Goal: Information Seeking & Learning: Learn about a topic

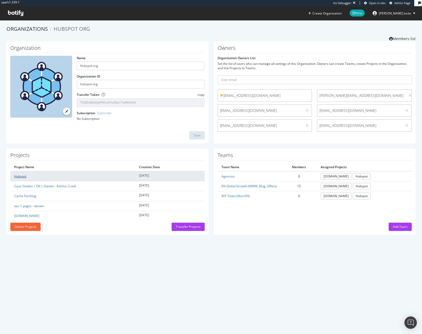
click at [22, 176] on link "Hubspot" at bounding box center [20, 176] width 12 height 4
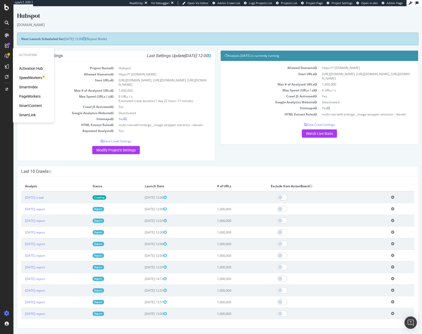
click at [35, 76] on div "SpeedWorkers" at bounding box center [30, 77] width 23 height 5
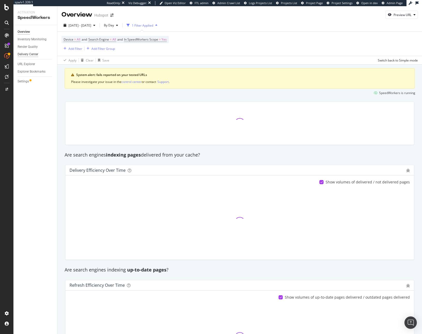
click at [30, 54] on div "Delivery Center" at bounding box center [28, 54] width 21 height 5
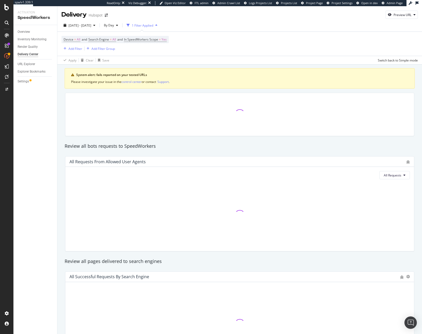
click at [151, 24] on div "1 Filter Applied" at bounding box center [142, 25] width 21 height 4
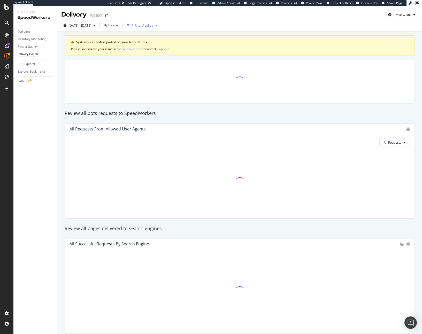
click at [151, 24] on div "1 Filter Applied" at bounding box center [142, 25] width 21 height 4
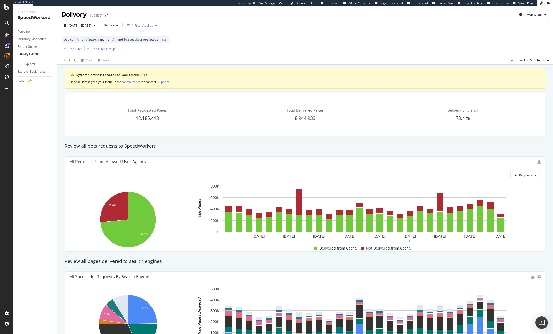
click at [65, 50] on icon "button" at bounding box center [65, 48] width 3 height 3
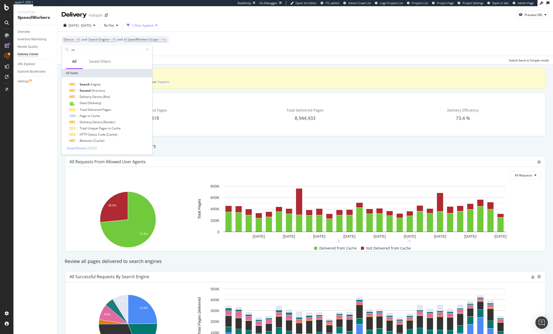
type input "seg"
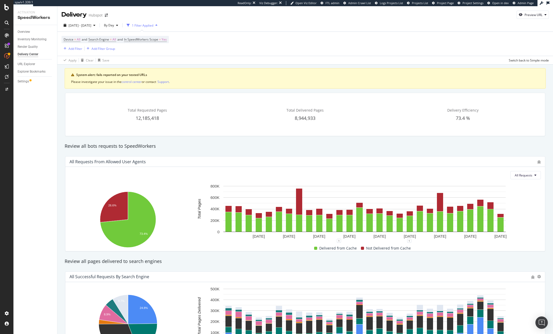
click at [241, 43] on div "Device = All and Search Engine = All and In SpeedWorkers Scope = Yes Add Filter…" at bounding box center [304, 44] width 487 height 24
click at [153, 25] on div "1 Filter Applied" at bounding box center [142, 25] width 21 height 4
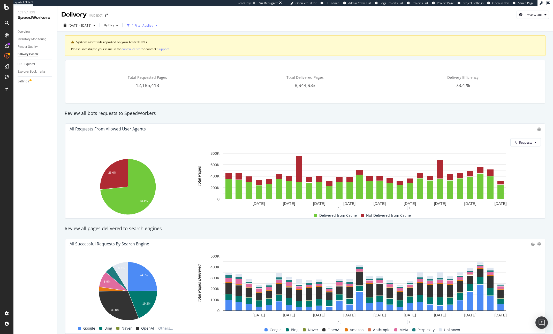
click at [153, 25] on div "1 Filter Applied" at bounding box center [142, 25] width 21 height 4
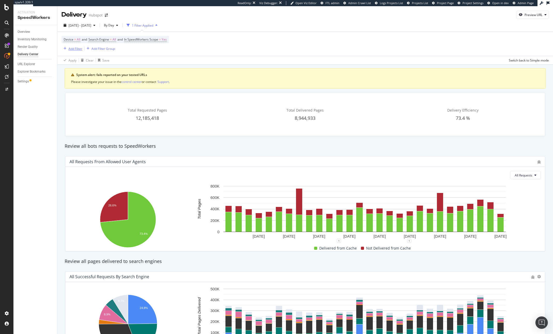
click at [72, 49] on div "Add Filter" at bounding box center [75, 49] width 14 height 4
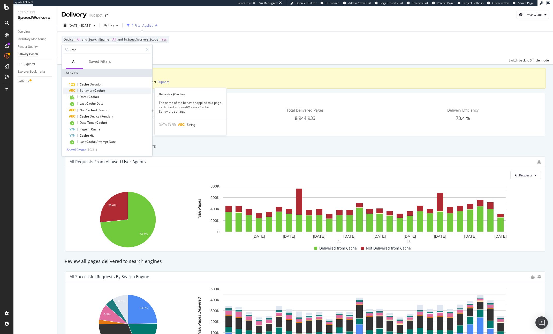
type input "cac"
click at [93, 91] on span "(Cache)" at bounding box center [98, 90] width 11 height 4
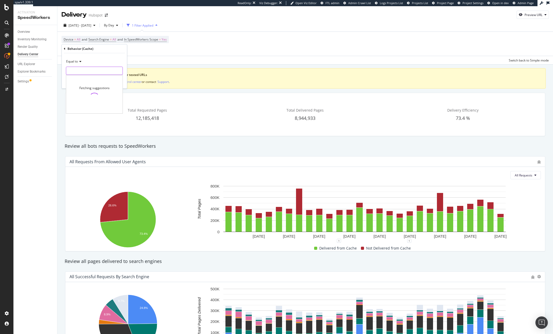
click at [81, 71] on input "text" at bounding box center [94, 71] width 56 height 8
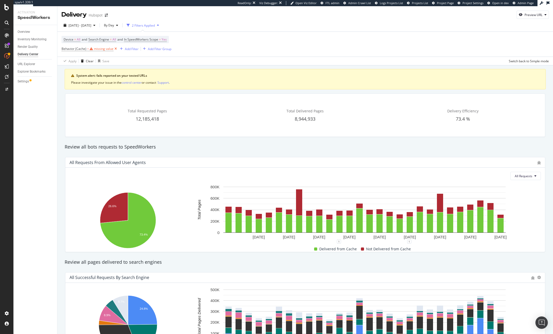
click at [114, 49] on icon at bounding box center [115, 48] width 4 height 5
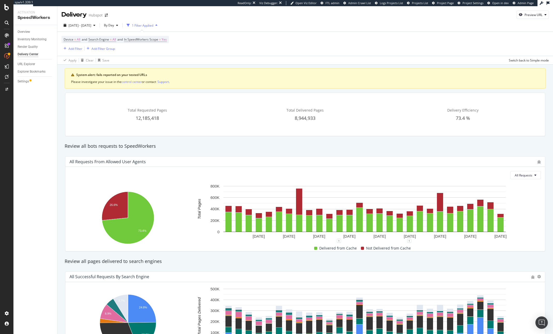
click at [148, 64] on div "2025 Sep. 17th - Oct. 14th By Day 1 Filter Applied Device = All and Search Engi…" at bounding box center [304, 41] width 495 height 45
click at [142, 139] on div "Total Requested Pages 12,185,418 Total Delivered Pages 8,944,933 Delivery Effic…" at bounding box center [305, 115] width 486 height 52
click at [73, 46] on div "Add Filter" at bounding box center [71, 49] width 21 height 6
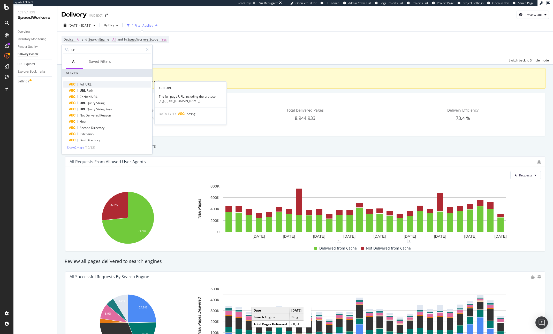
type input "url"
click at [87, 84] on span "URL" at bounding box center [88, 84] width 6 height 4
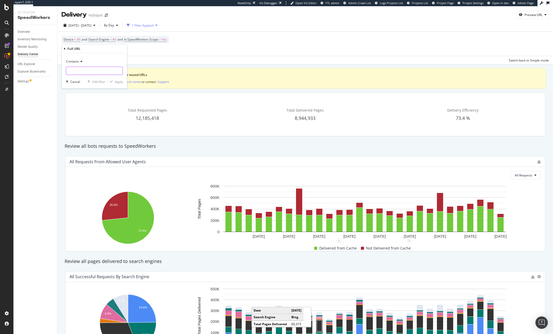
click at [81, 74] on input "text" at bounding box center [94, 71] width 56 height 8
paste input "https://www.hubspot.com/products/pricing"
type input "https://www.hubspot.com/products/pricing"
click at [119, 83] on div "Apply" at bounding box center [119, 82] width 8 height 4
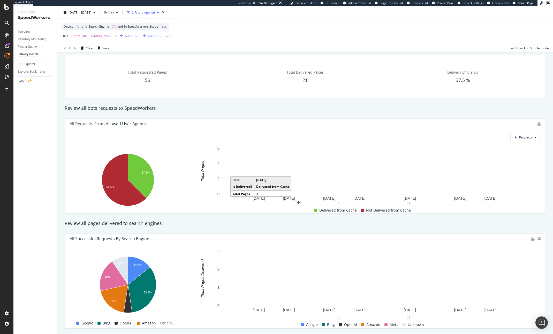
scroll to position [39, 0]
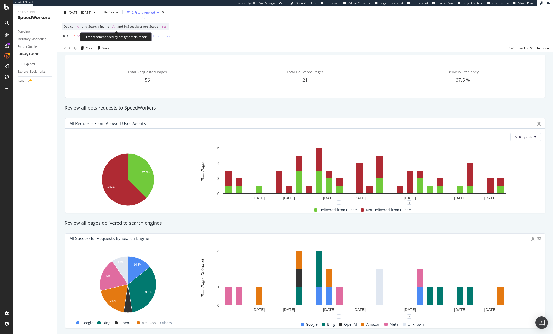
click at [105, 25] on span "Search Engine" at bounding box center [98, 26] width 21 height 4
click at [220, 90] on div "Total Requested Pages 56" at bounding box center [148, 76] width 156 height 35
click at [244, 114] on div "All Requests from Allowed User Agents All Requests Hold CMD (⌘) while clicking …" at bounding box center [305, 165] width 486 height 103
click at [409, 110] on div "Review all bots requests to SpeedWorkers" at bounding box center [305, 108] width 486 height 7
click at [103, 37] on span "^.*https://www.hubspot.com/products/pricing.*$" at bounding box center [94, 35] width 37 height 7
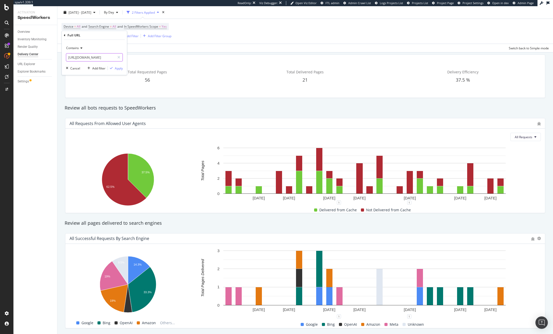
click at [90, 57] on input "https://www.hubspot.com/products/pricing" at bounding box center [90, 57] width 49 height 8
click at [105, 58] on input "https://www.hubspot.com/products/pricing" at bounding box center [90, 57] width 49 height 8
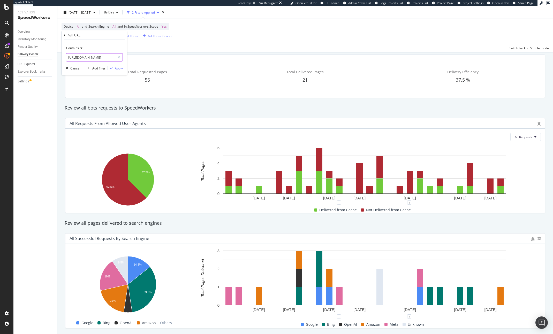
click at [113, 58] on input "https://www.hubspot.com/products/pricing" at bounding box center [90, 57] width 49 height 8
drag, startPoint x: 113, startPoint y: 58, endPoint x: -31, endPoint y: 60, distance: 143.7
click at [0, 60] on html "spa/v1.339.1 ReadOnly: Viz Debugger: Open Viz Editor FTL admin Admin Crawl List…" at bounding box center [276, 167] width 553 height 334
type input "https://www.hubspot.com/"
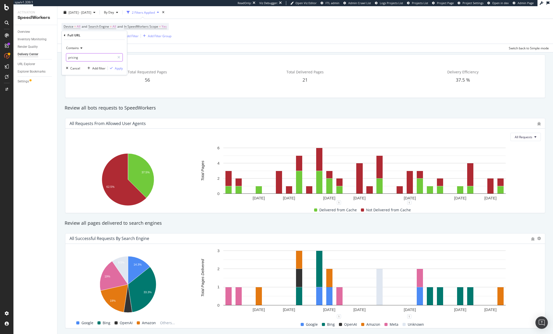
type input "pricing"
click at [113, 65] on div "Contains pricing Cancel Add filter Apply" at bounding box center [94, 57] width 65 height 35
click at [118, 68] on div "Apply" at bounding box center [119, 68] width 8 height 4
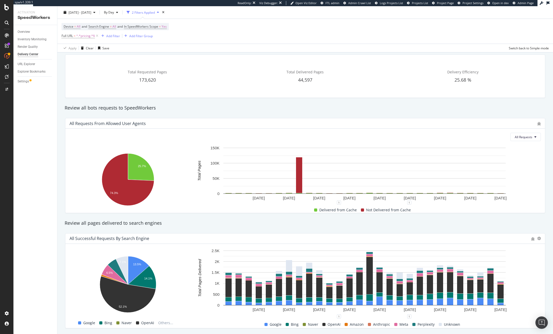
click at [277, 217] on div "All Requests from Allowed User Agents All Requests Hold CMD (⌘) while clicking …" at bounding box center [305, 165] width 486 height 103
click at [91, 12] on span "2025 Sep. 17th - Oct. 14th" at bounding box center [79, 12] width 23 height 4
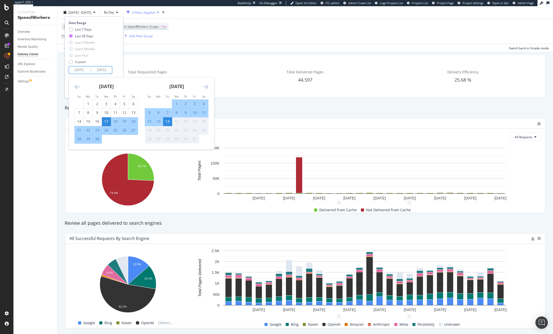
click at [80, 73] on input "2025/09/17" at bounding box center [79, 69] width 21 height 7
click at [76, 85] on icon "Move backward to switch to the previous month." at bounding box center [76, 87] width 5 height 6
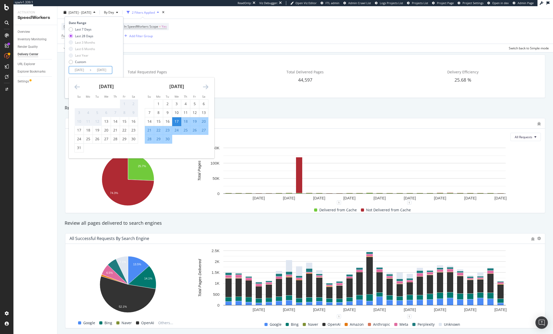
click at [76, 85] on icon "Move backward to switch to the previous month." at bounding box center [76, 87] width 5 height 6
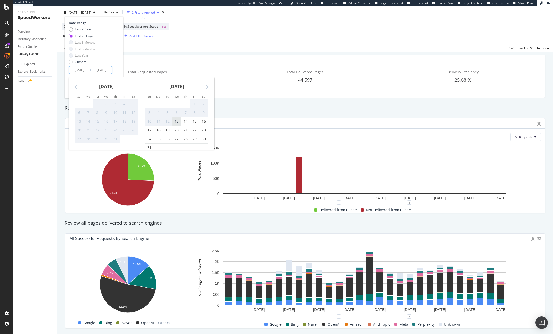
click at [176, 121] on div "13" at bounding box center [176, 121] width 9 height 5
type input "2025/08/13"
click at [111, 60] on div "Last 7 Days Last 28 Days Last 3 Months Last 6 Months Last Year Custom" at bounding box center [93, 46] width 49 height 39
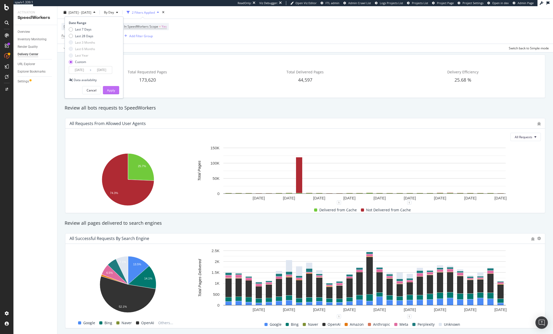
click at [111, 91] on div "Apply" at bounding box center [111, 90] width 8 height 8
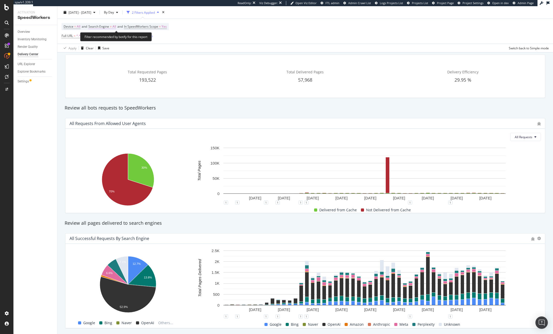
click at [104, 25] on span "Search Engine" at bounding box center [98, 26] width 21 height 4
click at [107, 40] on span "All Search Engines" at bounding box center [107, 38] width 27 height 4
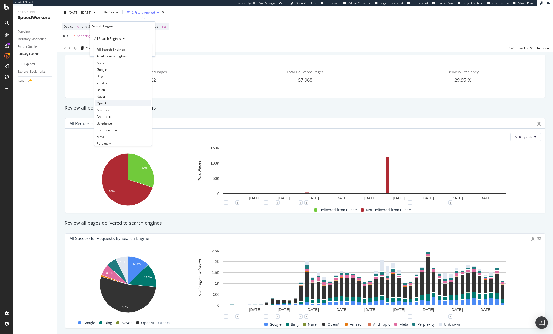
click at [110, 101] on div "OpenAI" at bounding box center [122, 103] width 55 height 7
click at [145, 49] on div "Apply" at bounding box center [147, 50] width 8 height 4
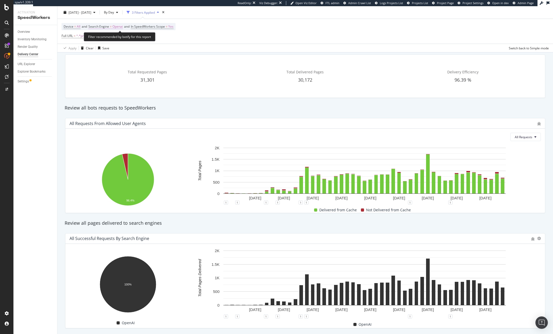
click at [117, 28] on span "Openai" at bounding box center [117, 26] width 10 height 7
click at [103, 37] on span "OpenAI" at bounding box center [99, 38] width 11 height 4
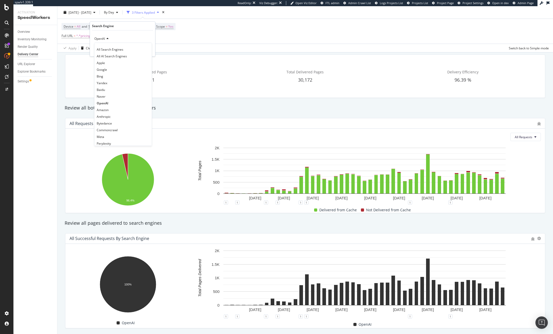
click at [212, 112] on div "Review all bots requests to SpeedWorkers" at bounding box center [305, 108] width 486 height 12
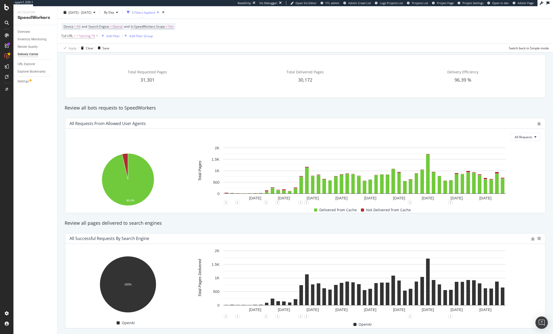
click at [191, 21] on div "Device = All and Search Engine = Openai and In SpeedWorkers Scope = Yes Full UR…" at bounding box center [304, 31] width 487 height 25
click at [241, 53] on div "Total Requested Pages 31,301 Total Delivered Pages 30,172 Delivery Efficiency 9…" at bounding box center [305, 76] width 486 height 52
click at [243, 102] on div "Total Requested Pages 31,301 Total Delivered Pages 30,172 Delivery Efficiency 9…" at bounding box center [305, 76] width 486 height 52
click at [242, 98] on div "Total Requested Pages 31,301 Total Delivered Pages 30,172 Delivery Efficiency 9…" at bounding box center [305, 76] width 486 height 52
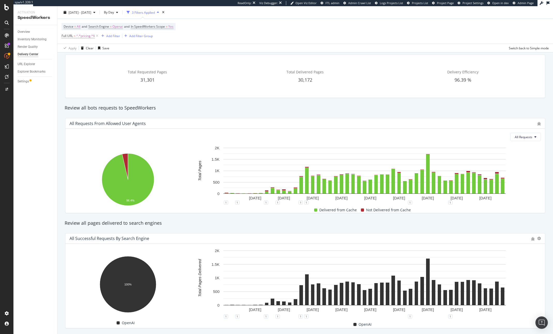
click at [232, 110] on div "Review all bots requests to SpeedWorkers" at bounding box center [305, 108] width 486 height 7
click at [274, 216] on div "All Requests from Allowed User Agents All Requests Hold CMD (⌘) while clicking …" at bounding box center [305, 165] width 486 height 103
click at [308, 221] on div "Review all pages delivered to search engines" at bounding box center [305, 223] width 486 height 7
click at [316, 211] on span at bounding box center [315, 210] width 3 height 3
click at [316, 213] on div "Delivered from Cache" at bounding box center [335, 210] width 47 height 6
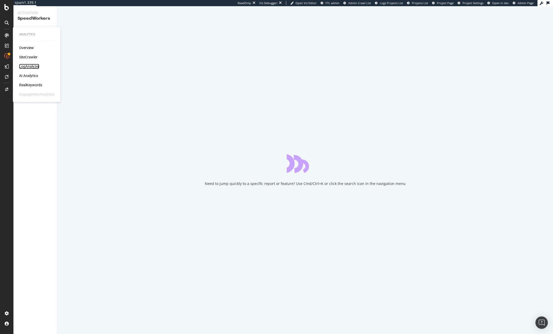
click at [26, 64] on div "LogAnalyzer" at bounding box center [29, 66] width 20 height 5
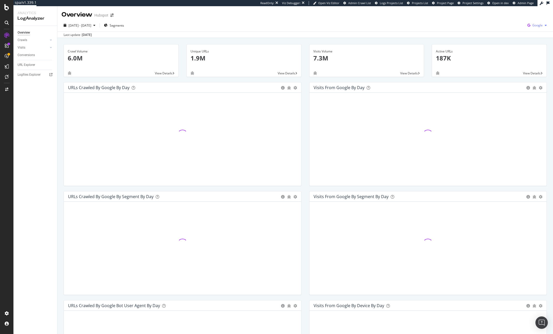
click at [532, 27] on div "Google" at bounding box center [537, 25] width 24 height 8
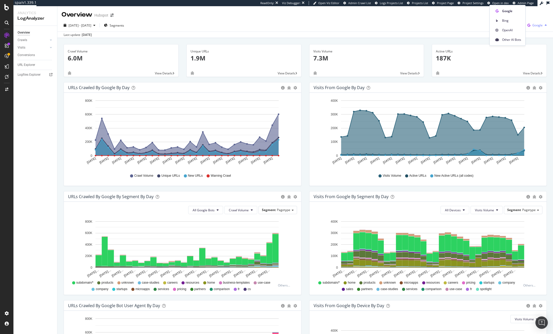
click at [534, 27] on span "Google" at bounding box center [537, 25] width 10 height 4
click at [91, 26] on span "2025 Sep. 13th - Oct. 12th" at bounding box center [79, 25] width 23 height 4
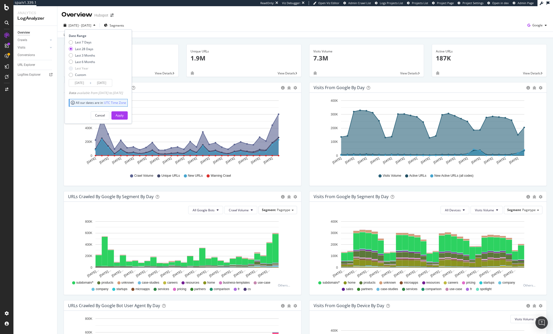
click at [91, 26] on span "2025 Sep. 13th - Oct. 12th" at bounding box center [79, 25] width 23 height 4
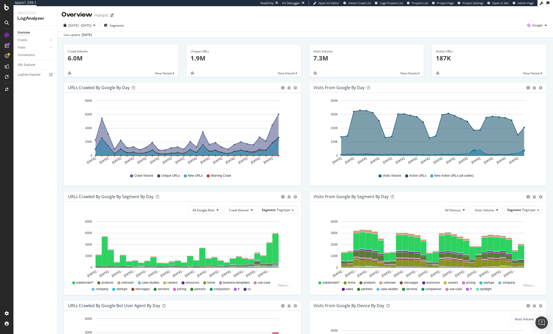
click at [156, 34] on div "Last update Oct. 14, 2025" at bounding box center [304, 35] width 495 height 6
click at [20, 41] on div "Crawls" at bounding box center [23, 39] width 10 height 5
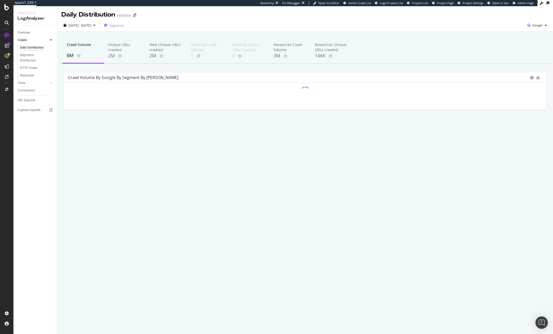
click at [124, 22] on div "Segments" at bounding box center [114, 25] width 20 height 8
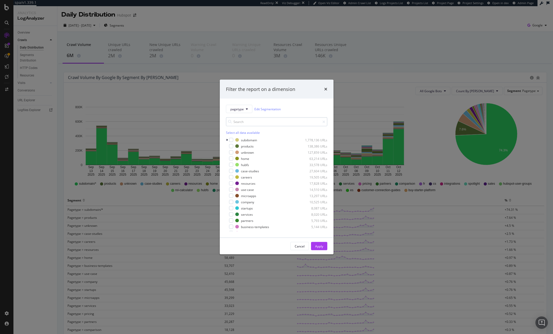
click at [261, 120] on input "modal" at bounding box center [276, 121] width 101 height 9
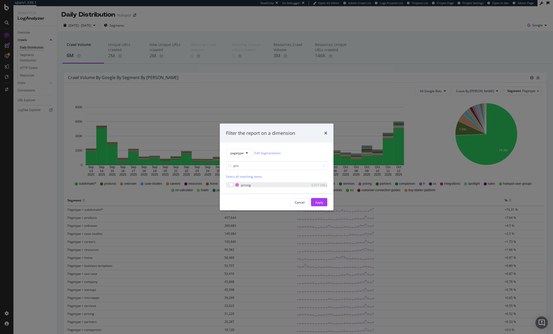
type input "pric"
click at [227, 185] on div "modal" at bounding box center [227, 184] width 3 height 5
click at [322, 202] on div "Apply" at bounding box center [319, 202] width 8 height 4
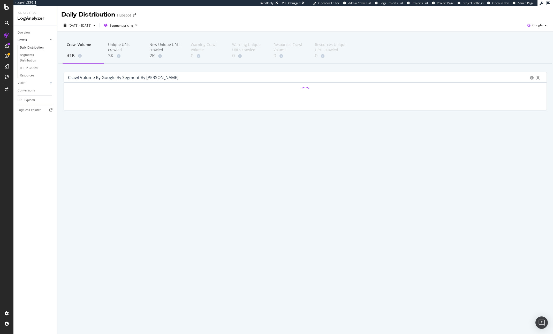
click at [234, 7] on div "Daily Distribution Hubspot" at bounding box center [304, 12] width 495 height 13
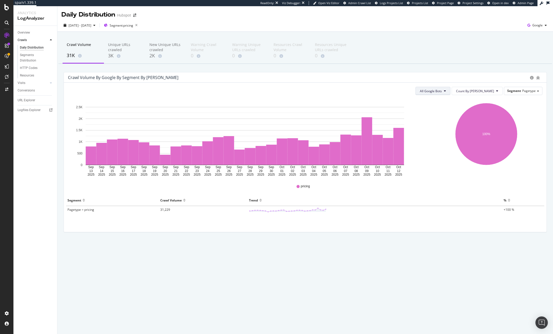
click at [442, 89] on span "All Google Bots" at bounding box center [431, 91] width 22 height 4
click at [480, 77] on div "Crawl Volume by google by Segment by Day" at bounding box center [297, 77] width 459 height 5
click at [526, 24] on icon "button" at bounding box center [528, 25] width 7 height 7
click at [506, 30] on span "OpenAI" at bounding box center [511, 30] width 19 height 5
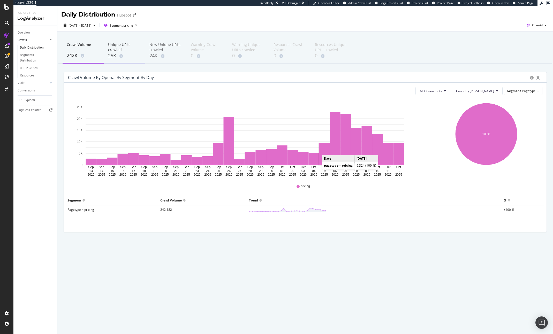
click at [112, 57] on div "25K" at bounding box center [124, 55] width 33 height 7
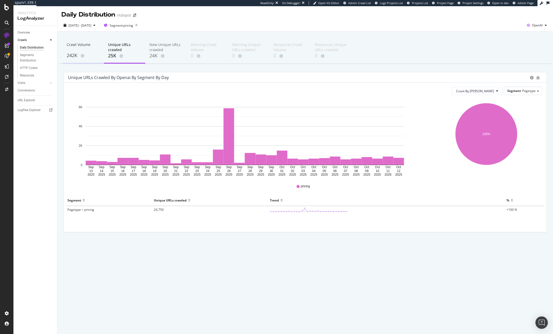
click at [75, 47] on div "Crawl Volume" at bounding box center [83, 47] width 33 height 10
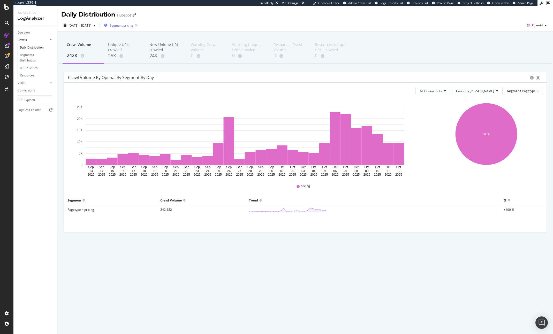
click at [133, 22] on div "Segment: pricing" at bounding box center [122, 25] width 36 height 7
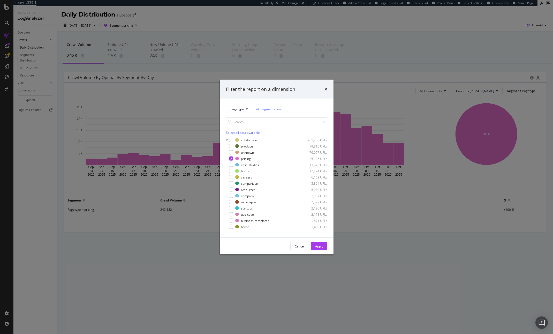
click at [160, 27] on div "Filter the report on a dimension pagetype Edit Segmentation Select all data ava…" at bounding box center [276, 167] width 553 height 334
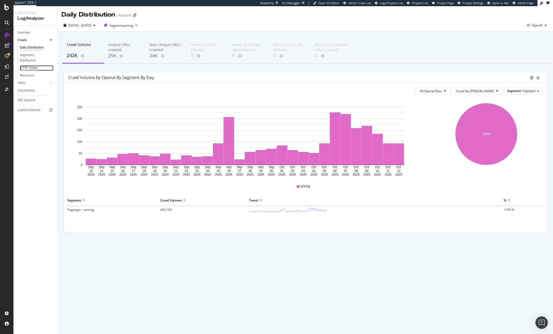
click at [25, 67] on div "HTTP Codes" at bounding box center [29, 67] width 18 height 5
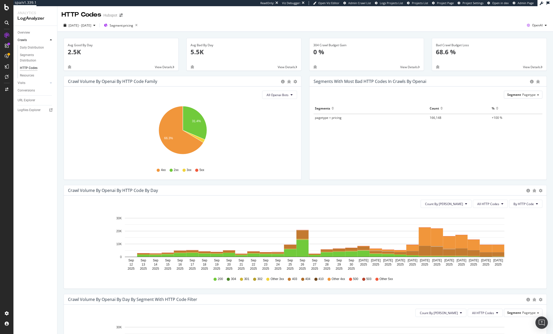
click at [417, 183] on div "Segments with most bad HTTP codes in Crawls by openai Segment Pagetype Hold CMD…" at bounding box center [427, 130] width 245 height 109
click at [35, 102] on link "URL Explorer" at bounding box center [36, 100] width 36 height 5
click at [415, 188] on div "Crawl Volume by openai by HTTP Code by Day" at bounding box center [296, 190] width 456 height 5
click at [540, 268] on icon "Sep 12 2025 Sep 13 2025 Sep 14 2025 Sep 15 2025 Sep 16 2025 Sep 17 2025 Sep 18 …" at bounding box center [305, 242] width 474 height 60
click at [366, 35] on div "Avg Good By Day 2.5K View Details Avg Bad By Day 5.5K View Details 304 Crawl Bu…" at bounding box center [304, 286] width 495 height 509
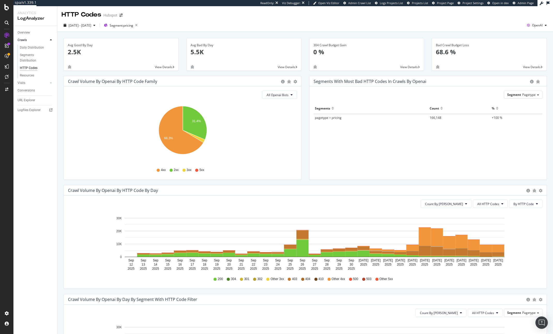
click at [366, 35] on div "Avg Good By Day 2.5K View Details Avg Bad By Day 5.5K View Details 304 Crawl Bu…" at bounding box center [304, 286] width 495 height 509
click at [366, 34] on div "Avg Good By Day 2.5K View Details Avg Bad By Day 5.5K View Details 304 Crawl Bu…" at bounding box center [304, 286] width 495 height 509
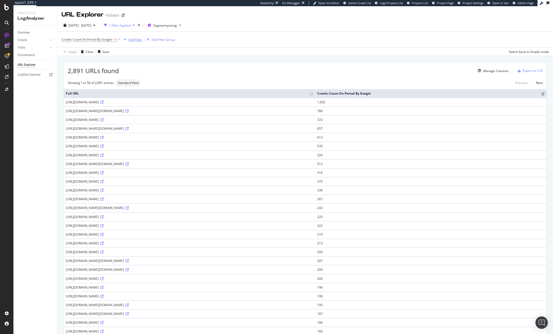
click at [134, 39] on div "Add Filter" at bounding box center [135, 39] width 14 height 4
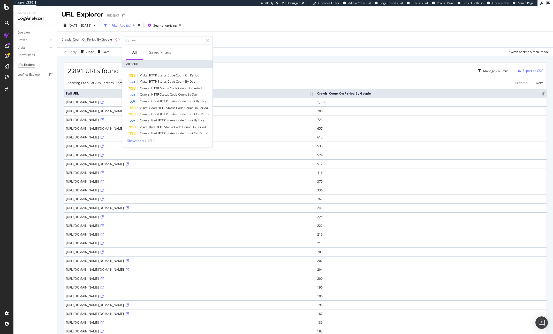
type input "http"
click at [244, 57] on div "2,891 URLs found Manage Columns Export as CSV Showing 1 to 50 of 2,891 entries …" at bounding box center [304, 309] width 495 height 507
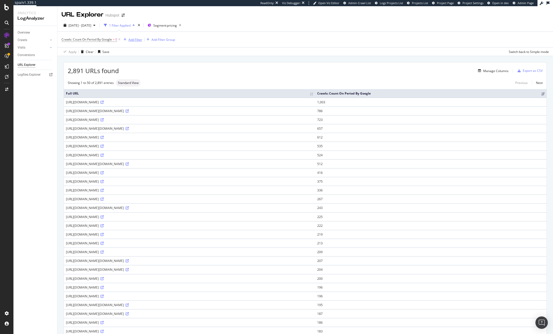
click at [130, 39] on div "Add Filter" at bounding box center [135, 39] width 14 height 4
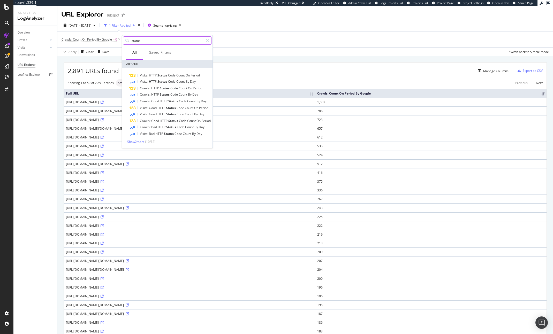
type input "status"
click at [143, 141] on span "Show 2 more" at bounding box center [135, 142] width 17 height 4
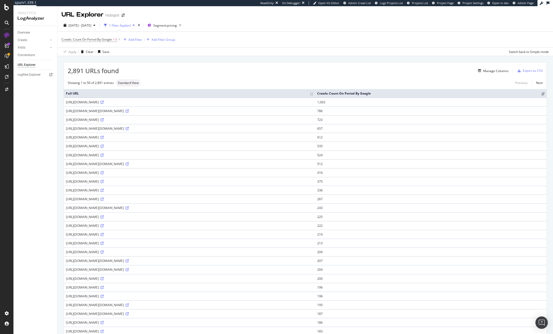
click at [245, 58] on div "2,891 URLs found Manage Columns Export as CSV Showing 1 to 50 of 2,891 entries …" at bounding box center [304, 309] width 495 height 507
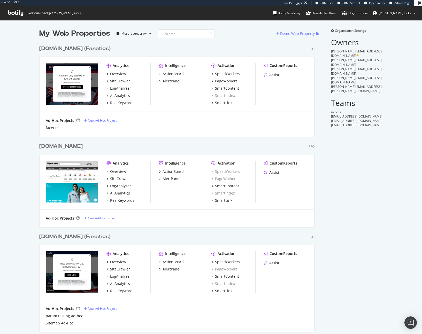
scroll to position [1582, 279]
click at [66, 48] on div "MLBShop.com (Fanatics)" at bounding box center [74, 48] width 71 height 7
click at [55, 236] on div "Lids.com (Fanatics)" at bounding box center [74, 236] width 71 height 7
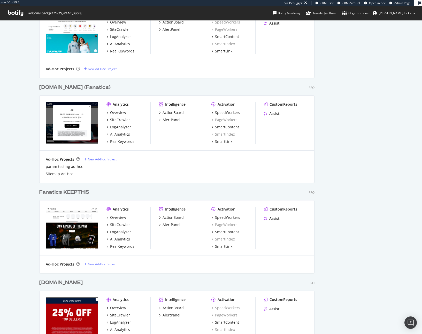
scroll to position [150, 0]
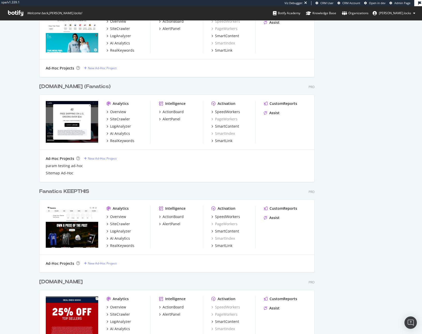
click at [60, 190] on div "Fanatics KEEPTHIS" at bounding box center [64, 191] width 50 height 7
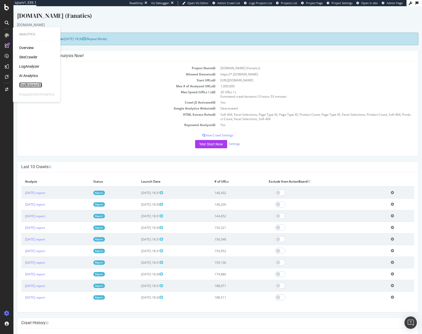
click at [27, 83] on div "RealKeywords" at bounding box center [30, 84] width 23 height 5
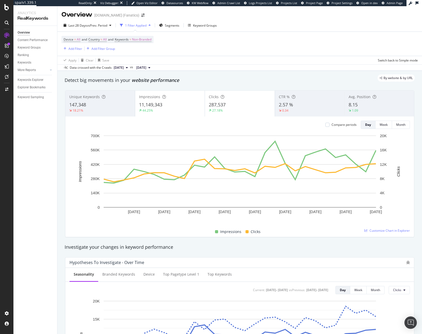
click at [84, 103] on span "147,348" at bounding box center [77, 105] width 17 height 6
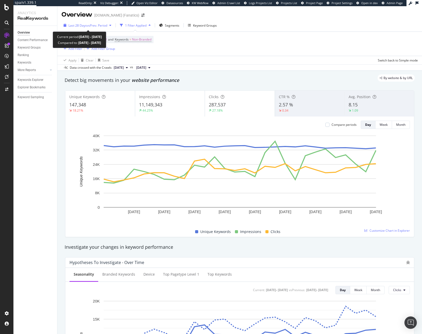
click at [86, 24] on span "Last 28 Days" at bounding box center [77, 25] width 18 height 4
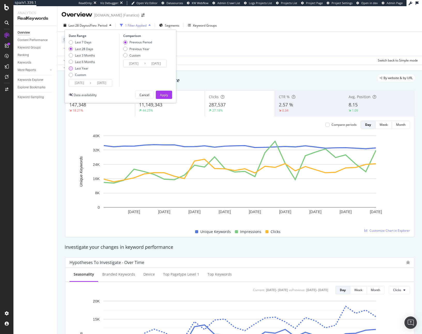
click at [77, 68] on div "Last Year" at bounding box center [81, 68] width 13 height 4
type input "[DATE]"
click at [136, 50] on div "Previous Year" at bounding box center [139, 49] width 20 height 4
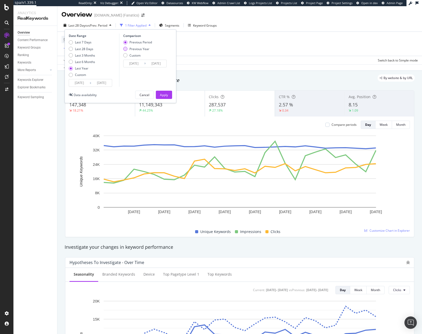
type input "[DATE]"
click at [164, 94] on div "Apply" at bounding box center [164, 95] width 8 height 4
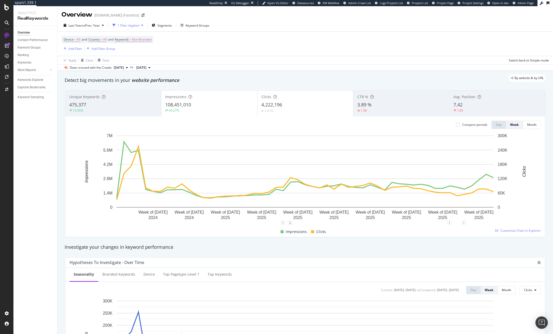
click at [113, 117] on div "Compare periods Day Week Month Week of [DATE] Week of [DATE] Week of [DATE] Wee…" at bounding box center [304, 177] width 479 height 120
click at [122, 112] on div "13.95%" at bounding box center [113, 110] width 88 height 5
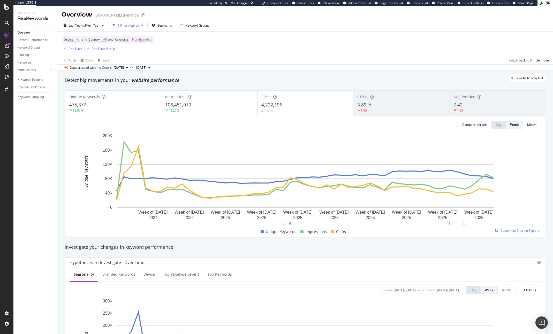
click at [217, 108] on div "108,451,010" at bounding box center [209, 105] width 88 height 7
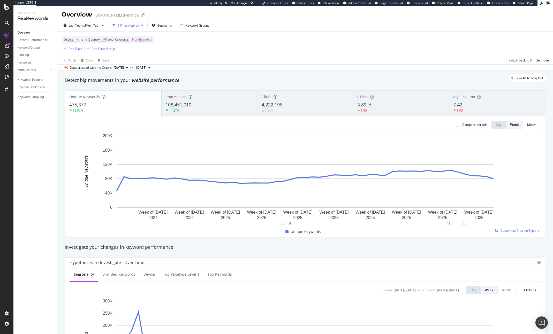
click at [256, 79] on div "By website & by URL" at bounding box center [302, 77] width 486 height 7
click at [422, 82] on div "Detect big movements in your website performance" at bounding box center [305, 80] width 481 height 7
click at [187, 104] on span "108,451,010" at bounding box center [178, 105] width 26 height 6
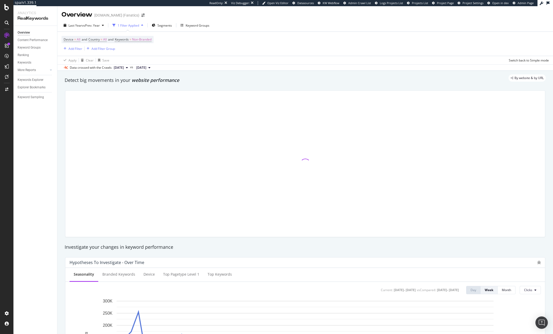
click at [275, 104] on div at bounding box center [304, 164] width 479 height 146
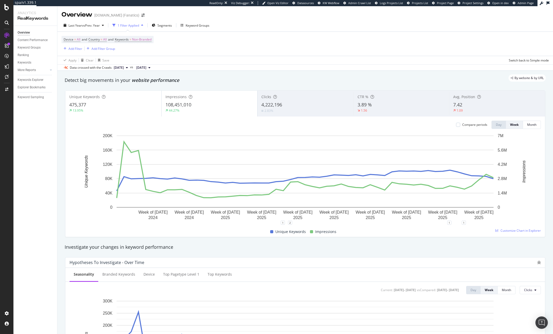
click at [279, 107] on span "4,222,196" at bounding box center [271, 105] width 21 height 6
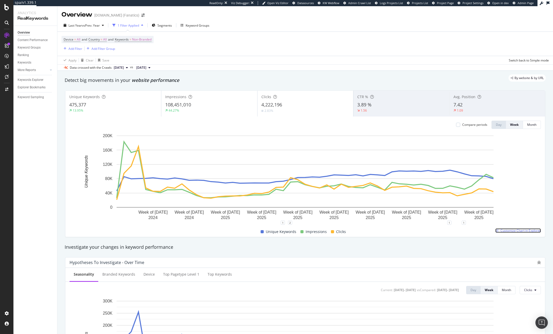
click at [422, 232] on span "Customize Chart in Explorer" at bounding box center [520, 230] width 40 height 4
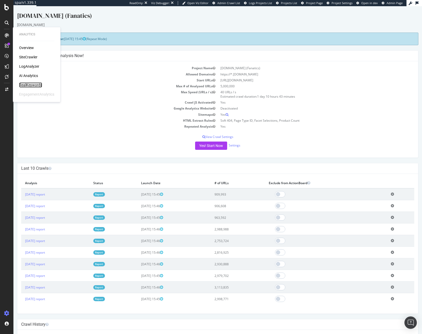
click at [29, 83] on div "RealKeywords" at bounding box center [30, 84] width 23 height 5
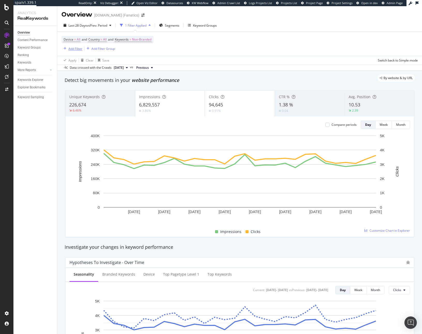
click at [75, 51] on div "Add Filter" at bounding box center [75, 49] width 14 height 4
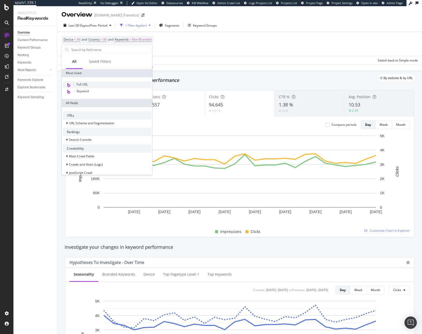
click at [82, 85] on span "Full URL" at bounding box center [81, 84] width 11 height 4
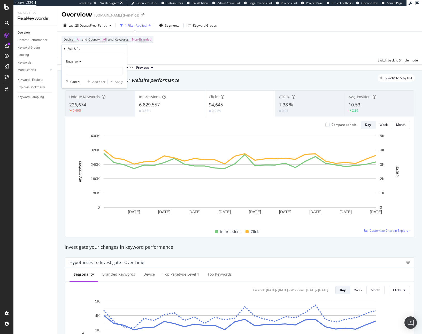
click at [78, 61] on span "Equal to" at bounding box center [72, 61] width 12 height 4
click at [78, 113] on span "Contains" at bounding box center [74, 112] width 13 height 4
click at [76, 73] on input "text" at bounding box center [94, 71] width 56 height 8
type input "MLB"
click at [116, 82] on div "Apply" at bounding box center [119, 82] width 8 height 4
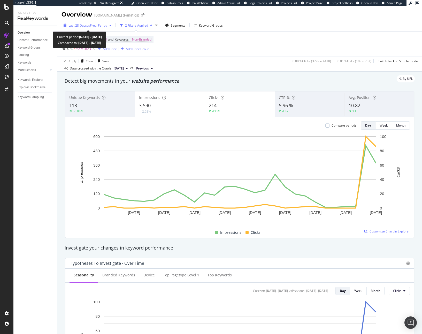
click at [75, 24] on span "Last 28 Days" at bounding box center [77, 25] width 18 height 4
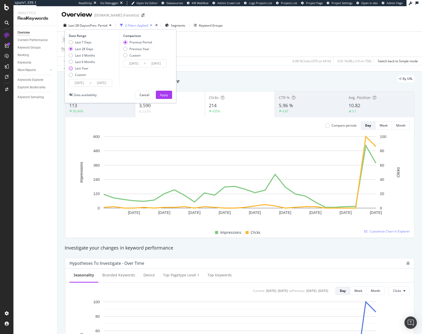
click at [80, 68] on div "Last Year" at bounding box center [81, 68] width 13 height 4
type input "2024/10/12"
type input "2023/10/13"
type input "2024/10/11"
click at [137, 48] on div "Previous Year" at bounding box center [139, 49] width 20 height 4
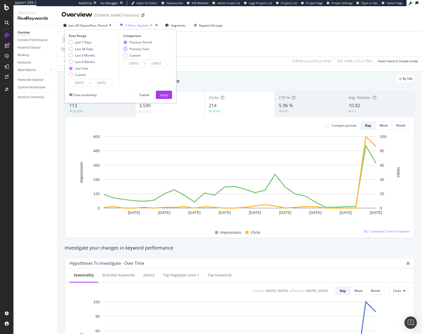
type input "2023/10/14"
type input "2024/10/12"
click at [163, 93] on div "Apply" at bounding box center [164, 95] width 8 height 4
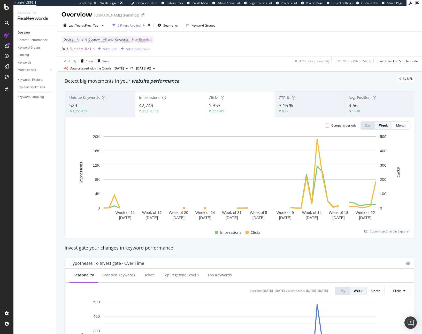
click at [79, 49] on span "^.*MLB.*$" at bounding box center [83, 48] width 15 height 7
click at [76, 69] on input "MLB" at bounding box center [90, 70] width 49 height 8
type input "mlb"
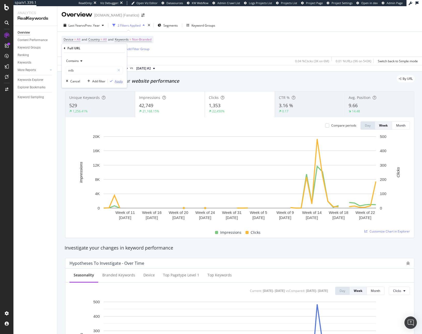
click at [119, 82] on div "Apply" at bounding box center [119, 81] width 8 height 4
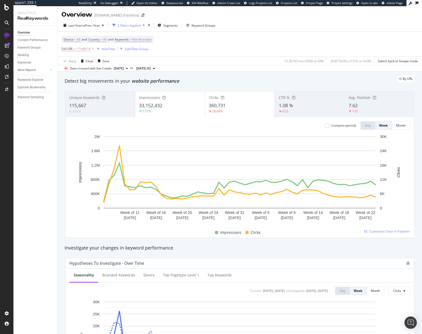
click at [106, 110] on div "4.94%" at bounding box center [100, 111] width 62 height 5
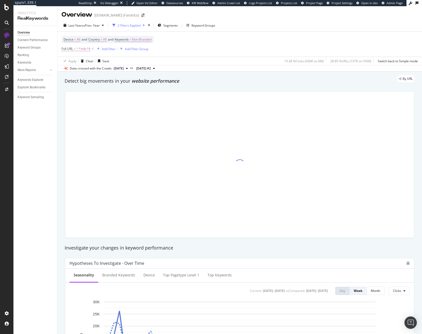
click at [234, 104] on div at bounding box center [239, 164] width 349 height 146
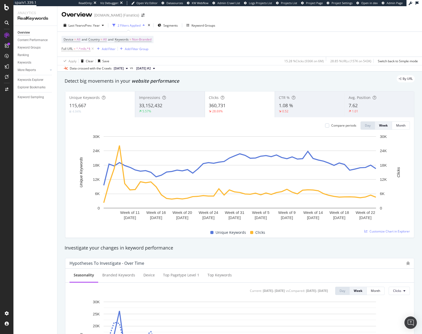
click at [234, 107] on div "360,731" at bounding box center [240, 105] width 62 height 7
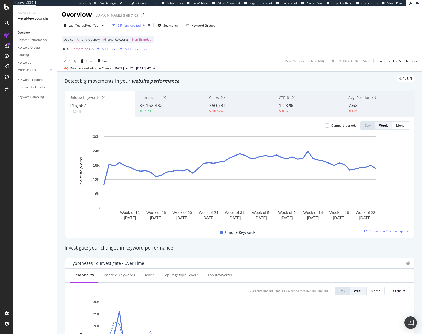
click at [256, 78] on div "By URL" at bounding box center [236, 78] width 355 height 7
click at [145, 105] on span "33,152,432" at bounding box center [150, 105] width 23 height 6
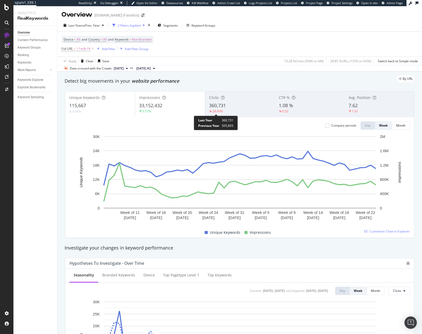
click at [220, 109] on div "28.69%" at bounding box center [217, 111] width 11 height 4
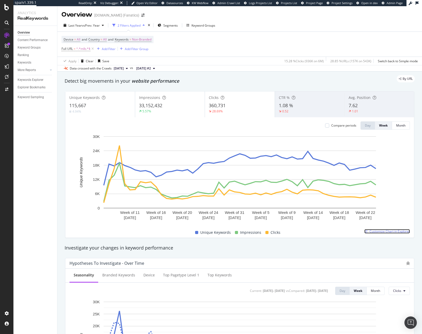
click at [370, 230] on span "Customize Chart in Explorer" at bounding box center [390, 231] width 40 height 4
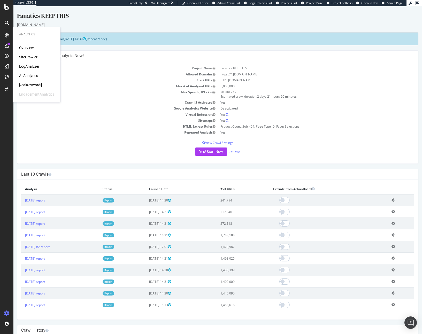
click at [36, 85] on div "RealKeywords" at bounding box center [30, 84] width 23 height 5
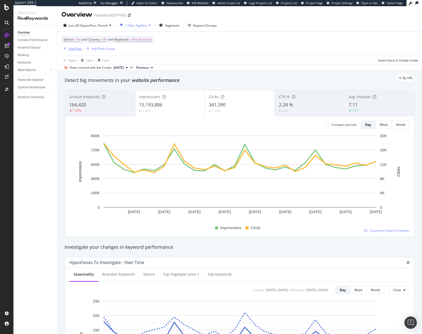
click at [71, 45] on button "Add Filter" at bounding box center [71, 48] width 21 height 6
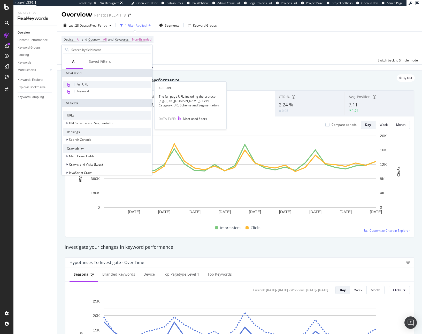
click at [85, 83] on span "Full URL" at bounding box center [81, 84] width 11 height 4
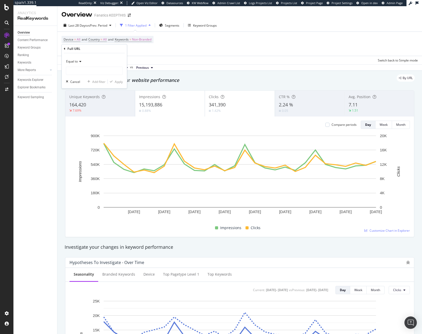
click at [79, 77] on div "Equal to Cancel Add filter Apply" at bounding box center [94, 70] width 65 height 35
click at [77, 65] on div "Equal to" at bounding box center [94, 61] width 57 height 8
click at [78, 111] on span "Contains" at bounding box center [74, 112] width 13 height 4
click at [75, 70] on input "text" at bounding box center [94, 71] width 56 height 8
type input "MLB"
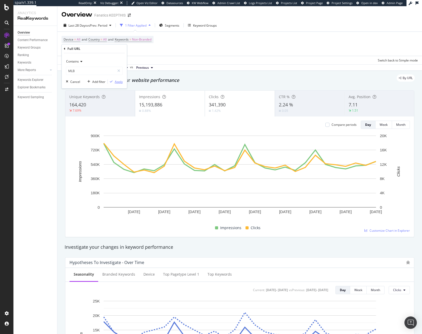
drag, startPoint x: 119, startPoint y: 80, endPoint x: 246, endPoint y: 11, distance: 144.0
click at [119, 80] on div "Apply" at bounding box center [119, 82] width 8 height 4
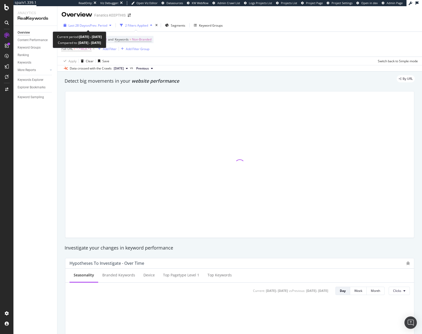
click at [85, 28] on div "Last 28 Days vs Prev. Period" at bounding box center [87, 25] width 52 height 8
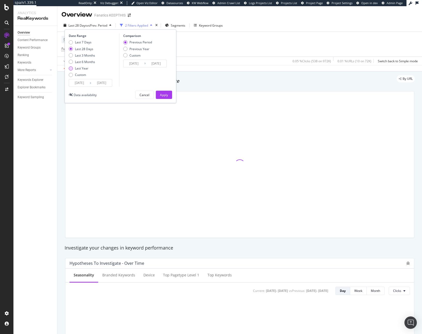
click at [75, 69] on div "Last Year" at bounding box center [81, 68] width 13 height 4
type input "[DATE]"
click at [135, 44] on div "Previous Period" at bounding box center [140, 42] width 22 height 4
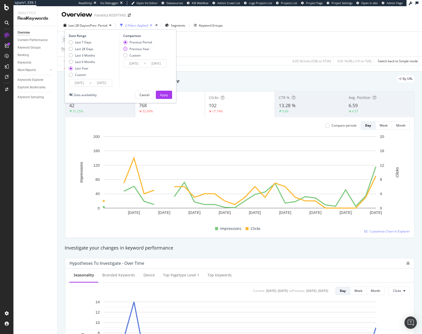
click at [135, 49] on div "Previous Year" at bounding box center [139, 49] width 20 height 4
type input "[DATE]"
click at [161, 96] on div "Apply" at bounding box center [164, 95] width 8 height 4
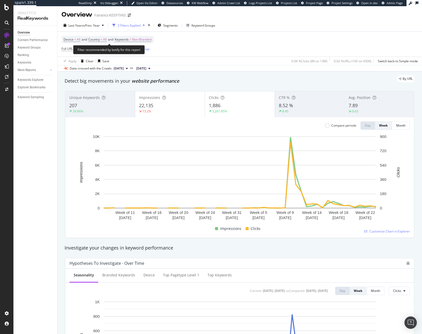
click at [82, 49] on div "Filter recommended by botify for this report" at bounding box center [109, 49] width 72 height 9
click at [69, 49] on span "Full URL" at bounding box center [66, 49] width 11 height 4
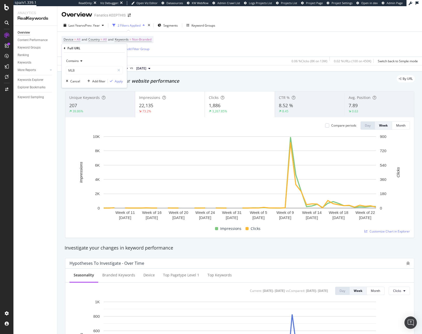
click at [69, 49] on div "Full URL" at bounding box center [73, 48] width 13 height 4
click at [77, 72] on input "MLB" at bounding box center [90, 70] width 49 height 8
type input "mlb"
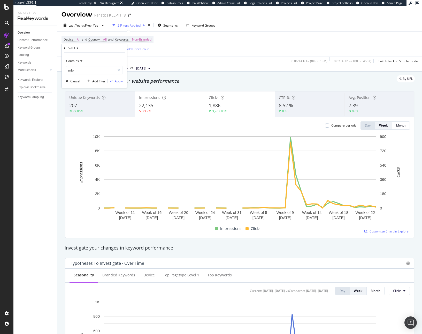
click at [117, 86] on div "Contains mlb Cancel Add filter Apply" at bounding box center [94, 70] width 65 height 35
click at [117, 81] on div "Apply" at bounding box center [119, 81] width 8 height 4
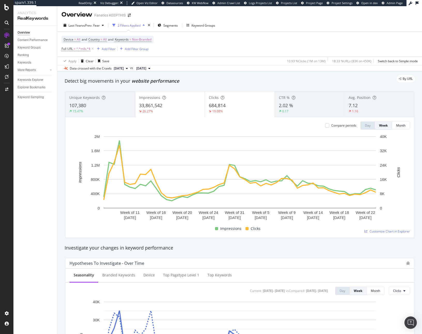
click at [101, 102] on div "107,380" at bounding box center [100, 105] width 62 height 7
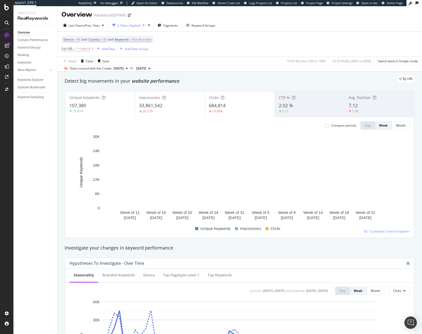
click at [164, 105] on div "33,861,542" at bounding box center [170, 105] width 62 height 7
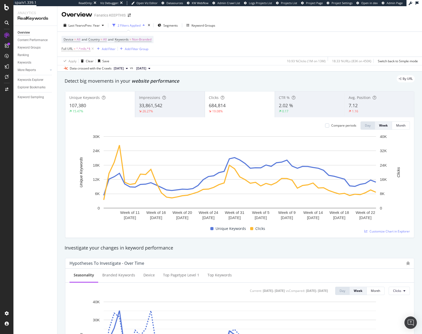
click at [234, 105] on div "684,814" at bounding box center [240, 105] width 62 height 7
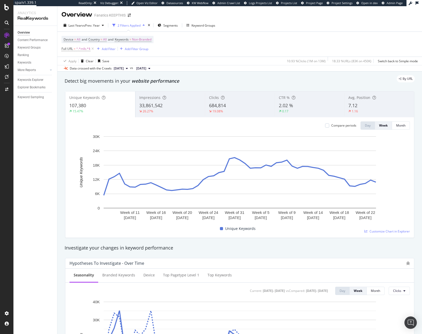
click at [154, 105] on span "33,861,542" at bounding box center [150, 105] width 23 height 6
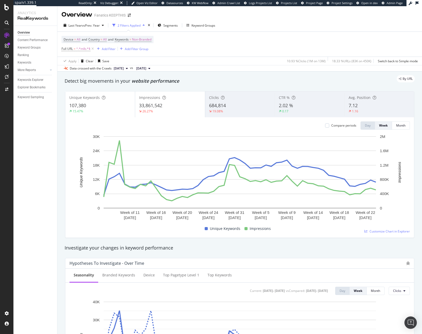
click at [218, 106] on span "684,814" at bounding box center [217, 105] width 17 height 6
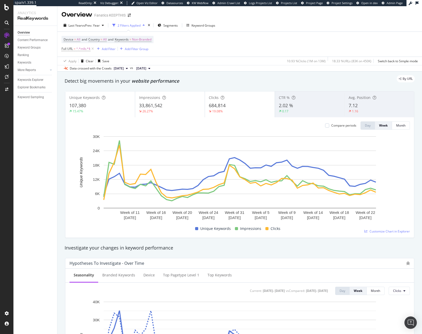
click at [236, 78] on div "By URL" at bounding box center [236, 78] width 355 height 7
click at [214, 78] on div "By URL" at bounding box center [236, 78] width 355 height 7
click at [80, 27] on span "Last Year" at bounding box center [74, 25] width 13 height 4
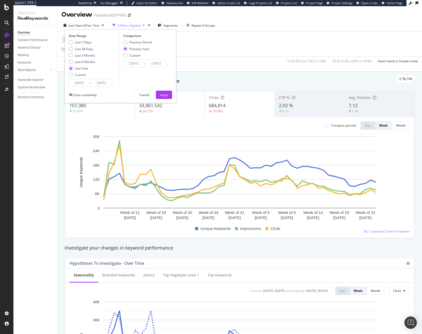
click at [238, 81] on div "By URL" at bounding box center [236, 78] width 355 height 7
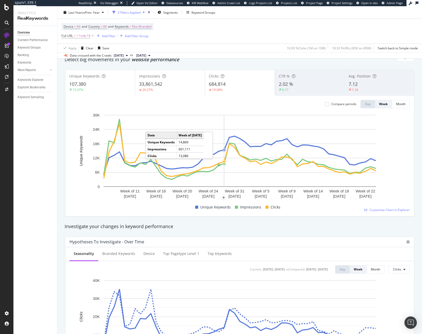
scroll to position [21, 0]
click at [267, 230] on div "Investigate your changes in keyword performance" at bounding box center [239, 227] width 355 height 12
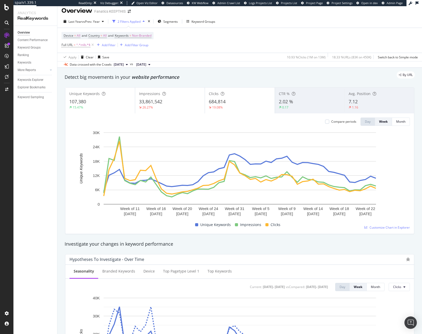
scroll to position [0, 0]
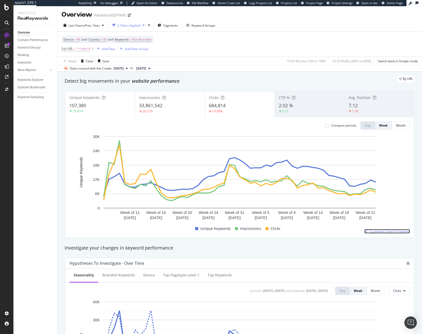
click at [383, 230] on span "Customize Chart in Explorer" at bounding box center [390, 231] width 40 height 4
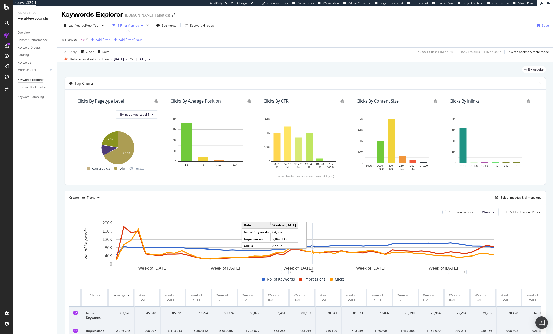
scroll to position [40, 0]
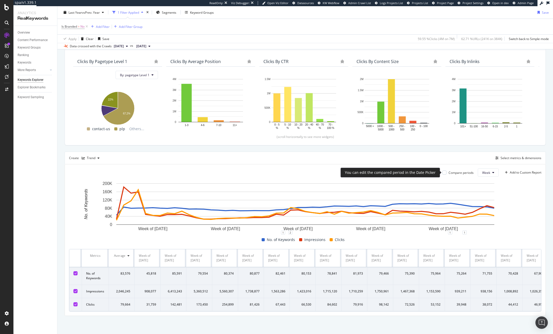
click at [450, 173] on div "Compare periods" at bounding box center [460, 173] width 25 height 4
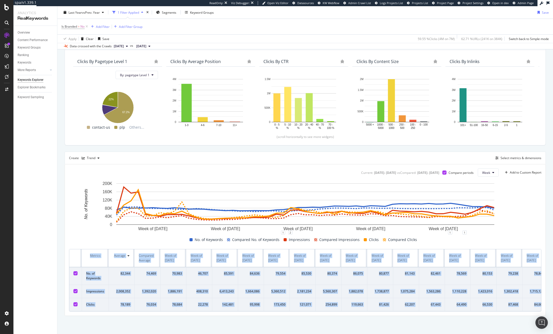
drag, startPoint x: 539, startPoint y: 307, endPoint x: 83, endPoint y: 256, distance: 458.7
copy table "Metrics Average Compared Average Week of [DATE] Week of [DATE] Week of [DATE] W…"
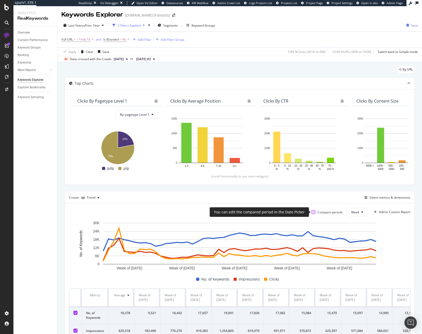
click at [314, 213] on div at bounding box center [313, 212] width 4 height 4
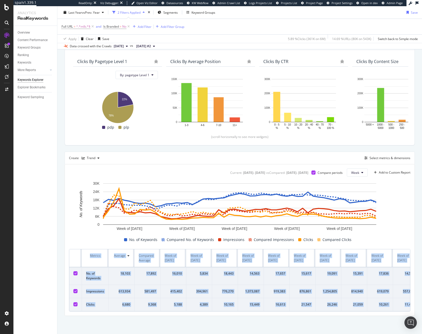
drag, startPoint x: 406, startPoint y: 304, endPoint x: 89, endPoint y: 255, distance: 320.5
copy table "Metrics Average Compared Average Week of [DATE] Week of [DATE] Week of [DATE] W…"
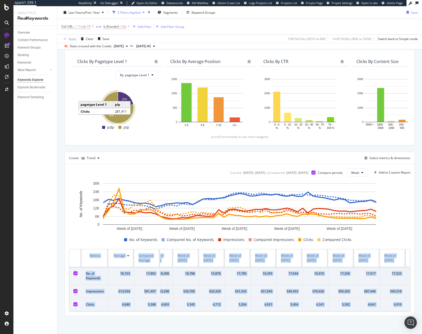
scroll to position [0, 2489]
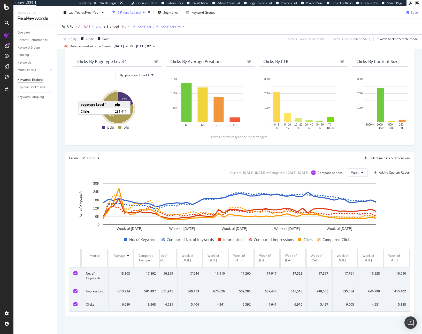
click at [403, 233] on rect "A chart." at bounding box center [239, 207] width 341 height 52
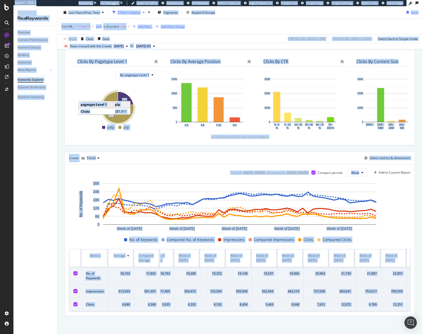
scroll to position [0, 0]
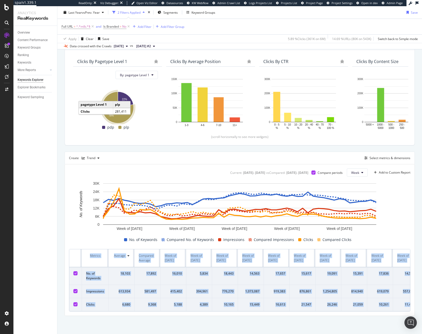
drag, startPoint x: 406, startPoint y: 306, endPoint x: 87, endPoint y: 258, distance: 323.3
copy table "Metrics Average Compared Average Week of [DATE] Week of [DATE] Week of [DATE] W…"
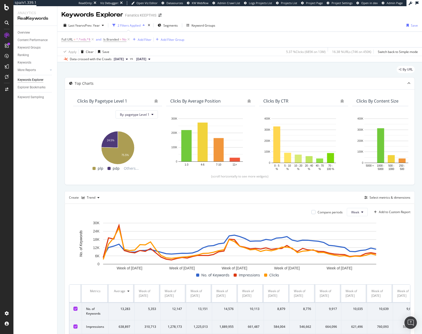
scroll to position [35, 0]
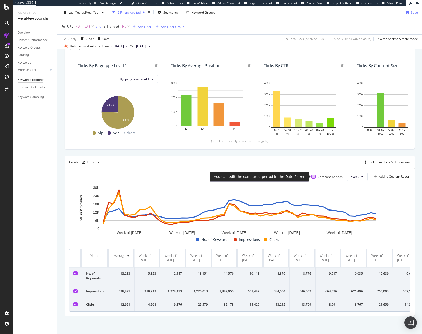
click at [315, 176] on div "Compare periods" at bounding box center [326, 177] width 31 height 4
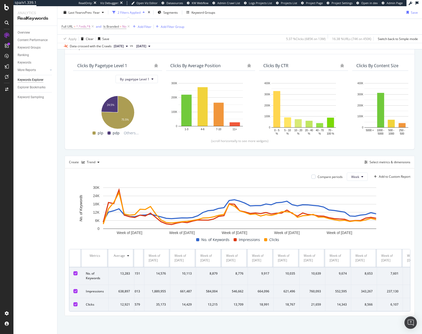
scroll to position [0, 0]
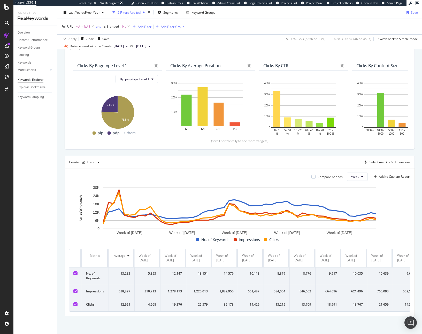
drag, startPoint x: 411, startPoint y: 307, endPoint x: 86, endPoint y: 256, distance: 328.8
click at [86, 256] on div "Compare periods Week Add to Custom Report Week of [DATE] Week of [DATE] Week of…" at bounding box center [240, 241] width 350 height 147
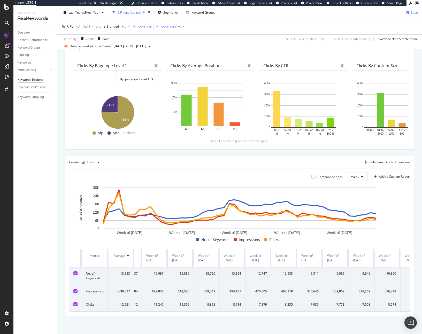
scroll to position [0, 1094]
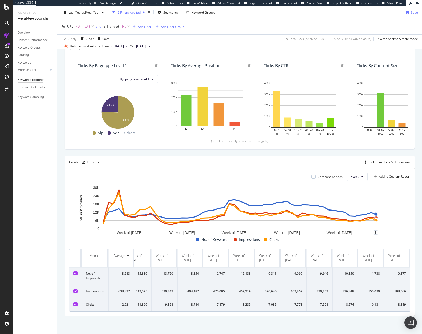
click at [402, 233] on rect "A chart." at bounding box center [239, 211] width 341 height 52
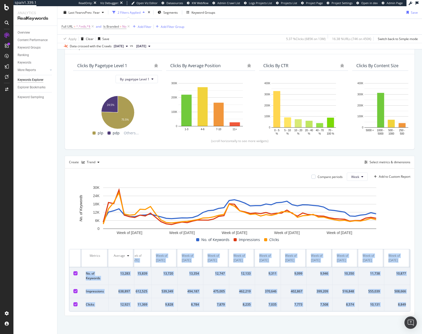
drag, startPoint x: 407, startPoint y: 305, endPoint x: 145, endPoint y: 256, distance: 266.4
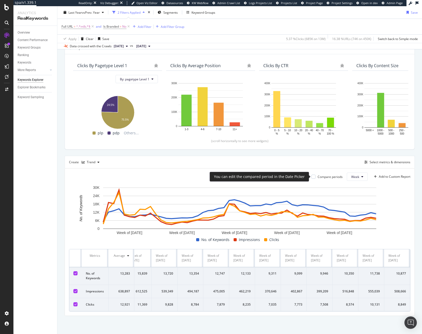
click at [316, 177] on div "Compare periods" at bounding box center [326, 177] width 31 height 4
click at [313, 176] on div at bounding box center [313, 177] width 4 height 4
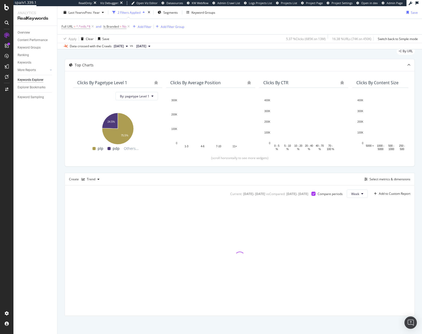
scroll to position [18, 0]
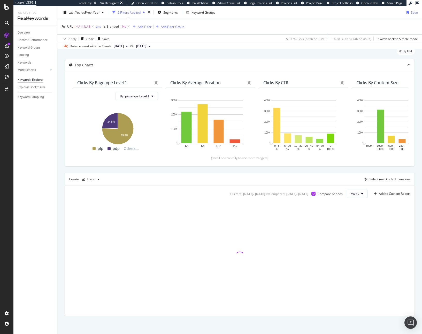
click at [359, 168] on div "Top Charts Clicks By pagetype Level 1 By: pagetype Level 1 Hold CMD (⌘) while c…" at bounding box center [240, 187] width 350 height 257
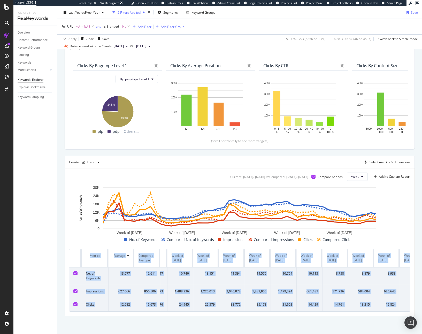
scroll to position [0, 0]
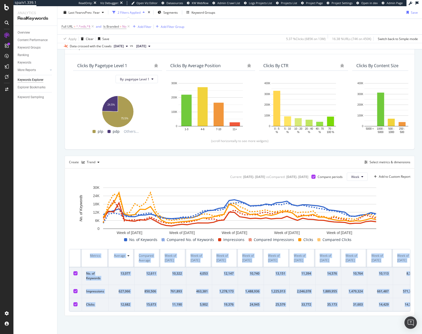
drag, startPoint x: 408, startPoint y: 303, endPoint x: 83, endPoint y: 258, distance: 327.6
copy table "Metrics Average Compared Average Week of [DATE] Week of [DATE] Week of [DATE] W…"
